Goal: Use online tool/utility: Use online tool/utility

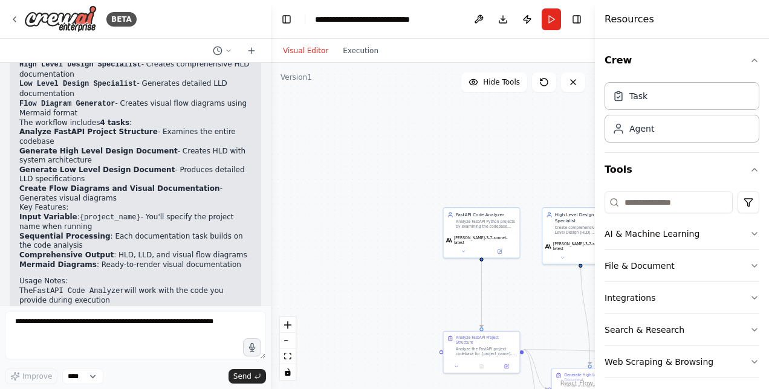
click at [181, 238] on div "Perfect! I've successfully created a comprehensive CrewAI automation for analyz…" at bounding box center [135, 189] width 232 height 401
click at [266, 259] on div at bounding box center [268, 194] width 5 height 389
click at [180, 166] on li "Generate High Level Design Document - Creates HLD with system architecture" at bounding box center [135, 156] width 232 height 19
click at [195, 99] on li "Low Level Design Specialist - Generates detailed LLD documentation" at bounding box center [135, 88] width 232 height 19
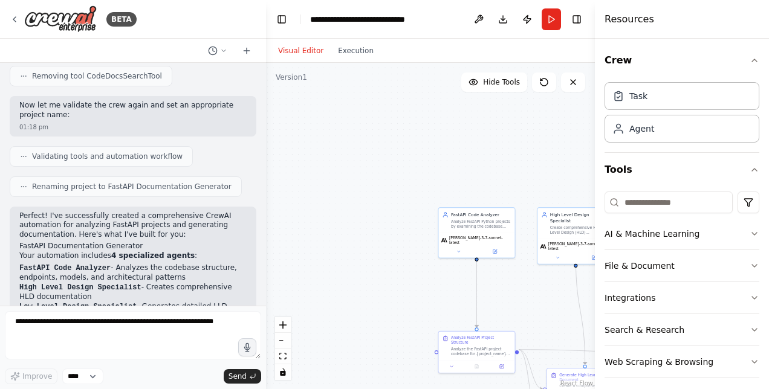
click at [264, 259] on div "BETA I have written an agent which reads fastapi python projects and summarises…" at bounding box center [384, 194] width 769 height 389
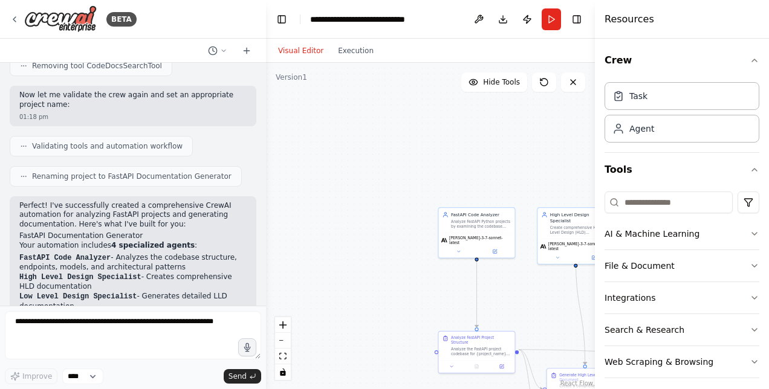
click at [264, 243] on div at bounding box center [263, 194] width 5 height 389
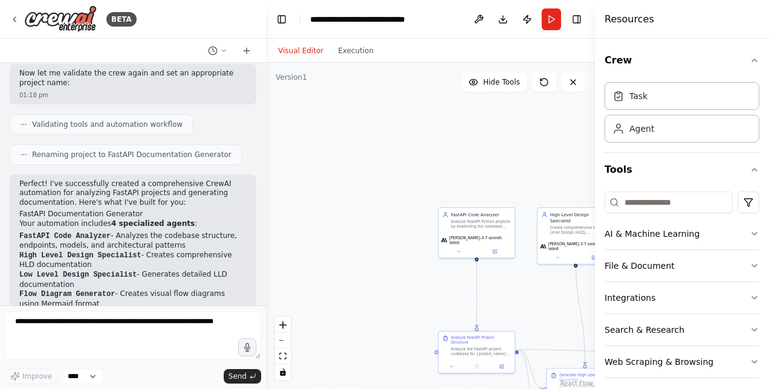
click at [264, 243] on div at bounding box center [263, 194] width 5 height 389
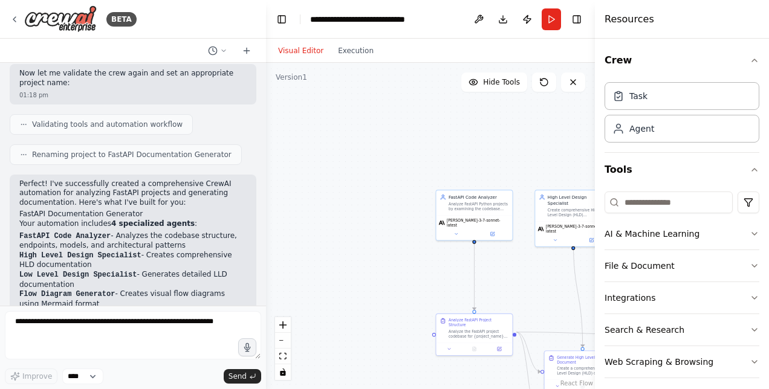
click at [206, 290] on li "Flow Diagram Generator - Creates visual flow diagrams using Mermaid format" at bounding box center [132, 299] width 227 height 19
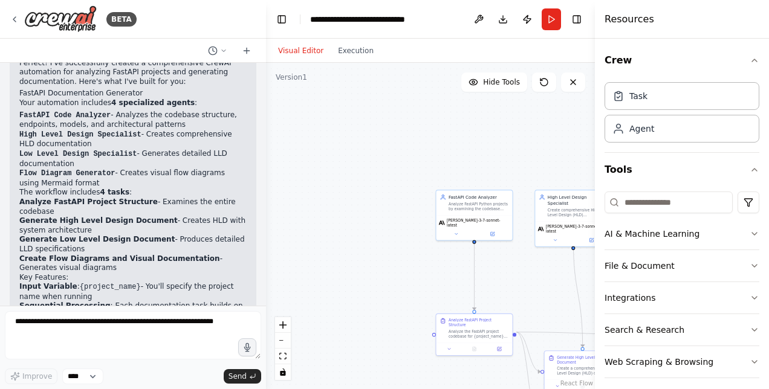
scroll to position [1371, 0]
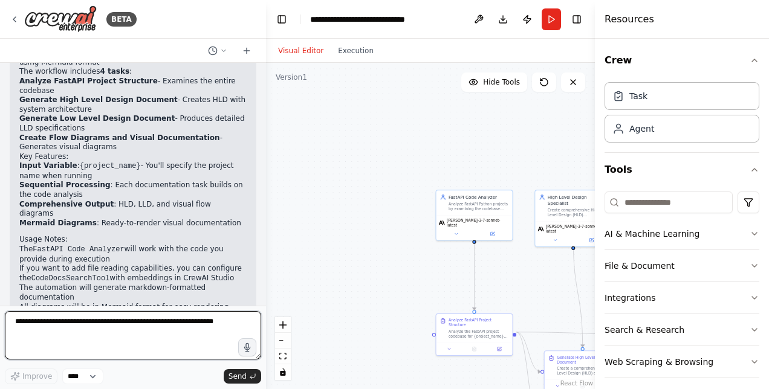
click at [117, 329] on textarea at bounding box center [133, 335] width 256 height 48
type textarea "**********"
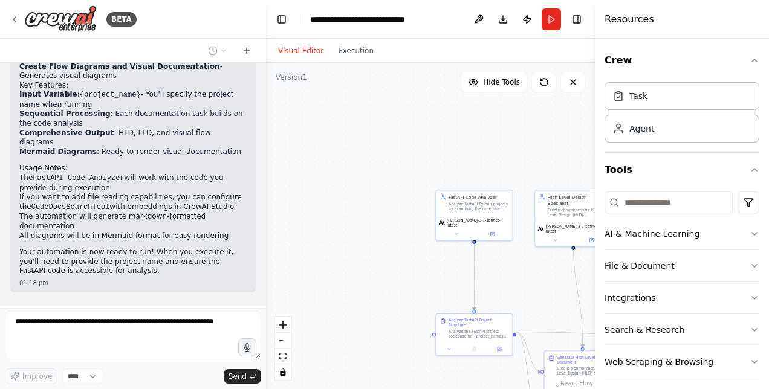
scroll to position [1140, 0]
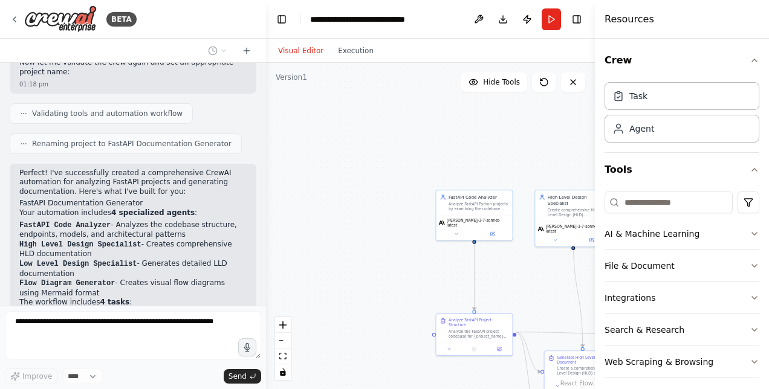
drag, startPoint x: 51, startPoint y: 214, endPoint x: 70, endPoint y: 221, distance: 19.5
click at [69, 221] on ol "FastAPI Code Analyzer - Analyzes the codebase structure, endpoints, models, and…" at bounding box center [132, 260] width 227 height 78
drag, startPoint x: 70, startPoint y: 221, endPoint x: 74, endPoint y: 242, distance: 21.6
click at [74, 279] on code "Flow Diagram Generator" at bounding box center [67, 283] width 96 height 8
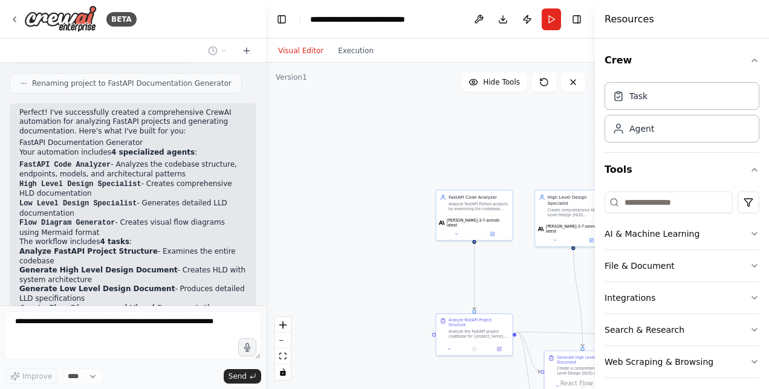
click at [111, 285] on li "Generate Low Level Design Document - Produces detailed LLD specifications" at bounding box center [132, 294] width 227 height 19
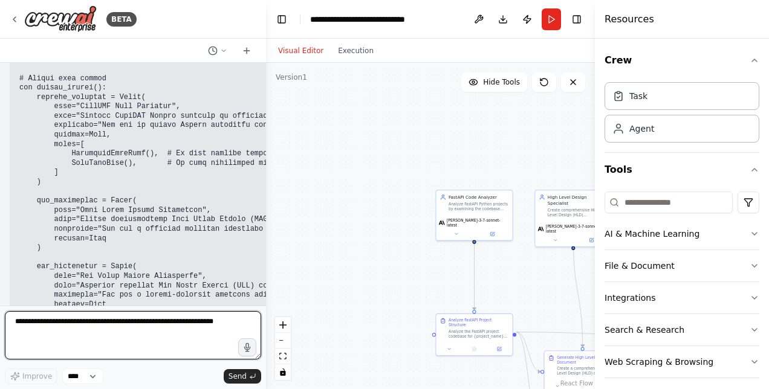
scroll to position [1848, 0]
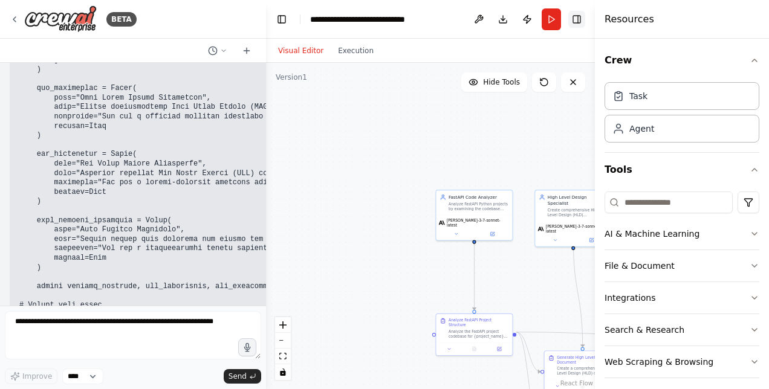
click at [578, 21] on button "Toggle Right Sidebar" at bounding box center [576, 19] width 17 height 17
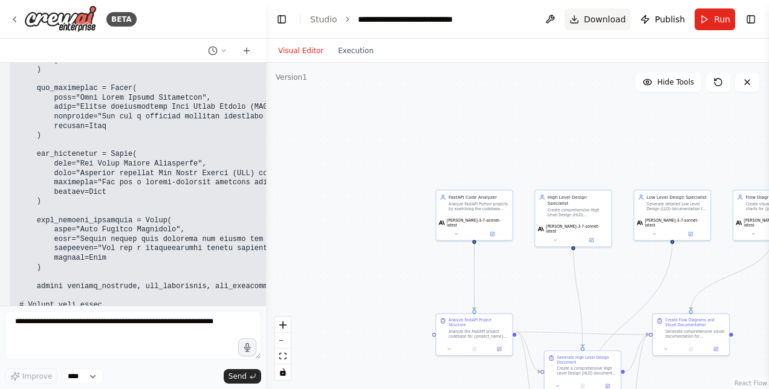
scroll to position [1961, 0]
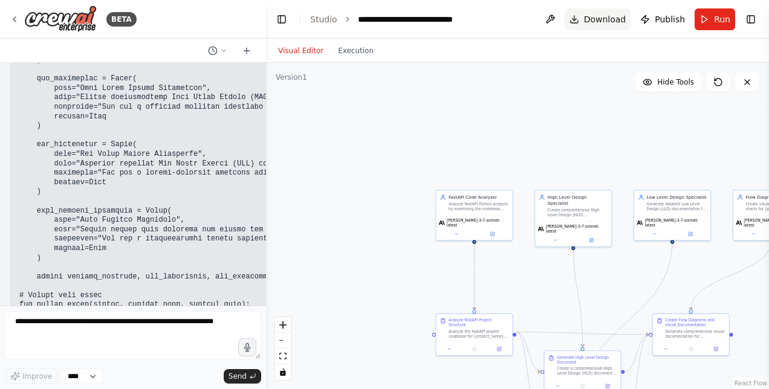
click at [602, 16] on span "Download" at bounding box center [605, 19] width 42 height 12
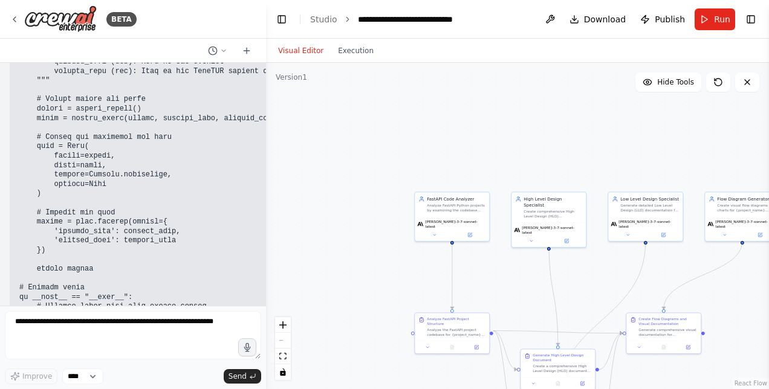
scroll to position [2623, 0]
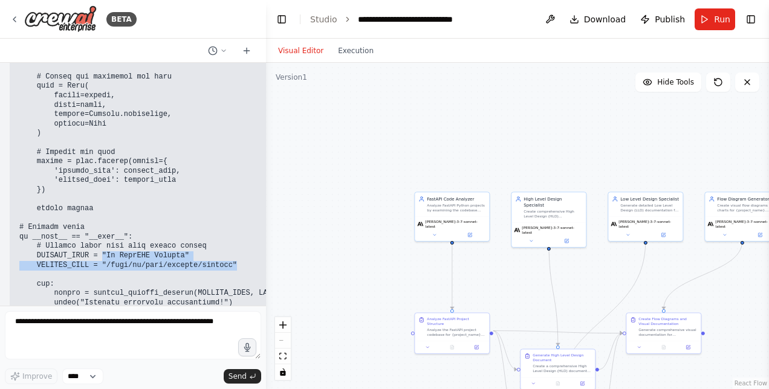
drag, startPoint x: 97, startPoint y: 176, endPoint x: 225, endPoint y: 189, distance: 129.4
drag, startPoint x: 225, startPoint y: 189, endPoint x: 191, endPoint y: 227, distance: 50.9
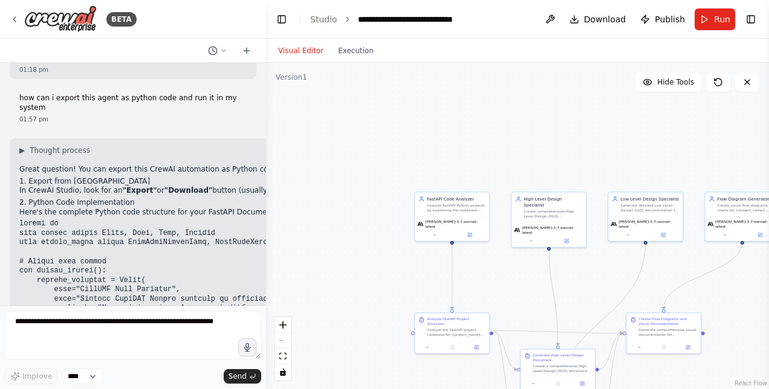
scroll to position [2986, 0]
